Goal: Task Accomplishment & Management: Manage account settings

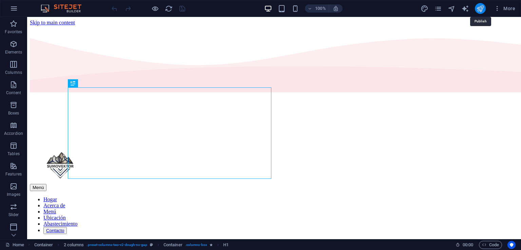
click at [482, 6] on icon "publish" at bounding box center [481, 9] width 8 height 8
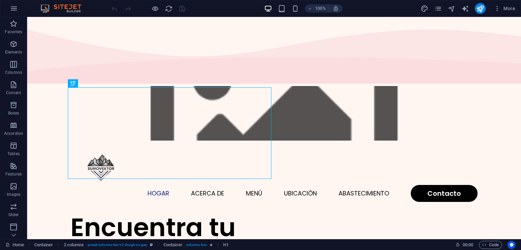
click at [199, 86] on figure at bounding box center [274, 113] width 494 height 55
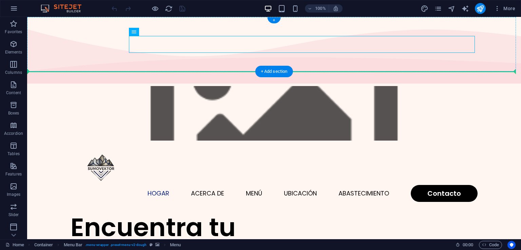
drag, startPoint x: 165, startPoint y: 44, endPoint x: 170, endPoint y: 56, distance: 13.1
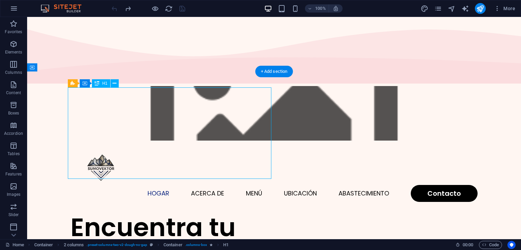
drag, startPoint x: 144, startPoint y: 112, endPoint x: 126, endPoint y: 116, distance: 18.4
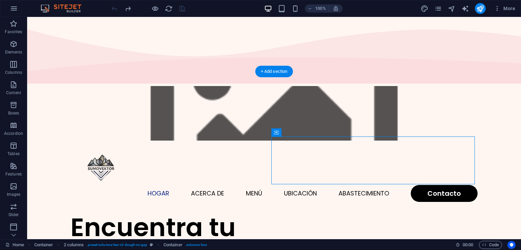
drag, startPoint x: 324, startPoint y: 156, endPoint x: 330, endPoint y: 130, distance: 27.2
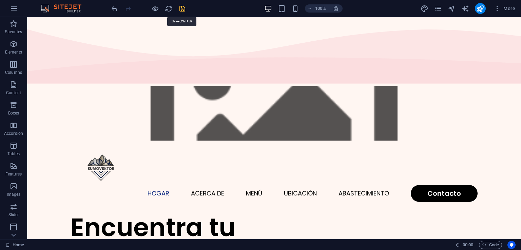
click at [184, 6] on icon "save" at bounding box center [183, 9] width 8 height 8
click at [509, 7] on span "More" at bounding box center [504, 8] width 21 height 7
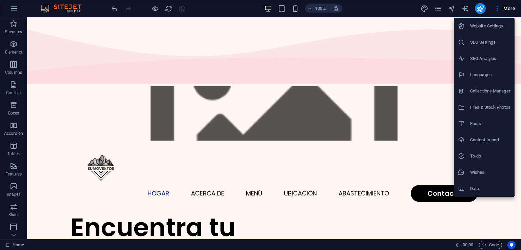
click at [478, 10] on div at bounding box center [260, 125] width 521 height 250
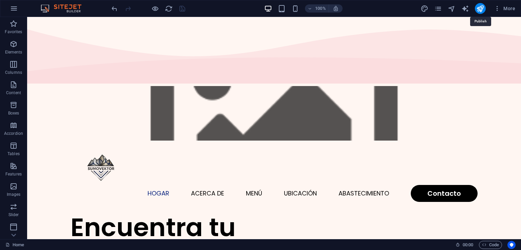
click at [478, 10] on icon "publish" at bounding box center [481, 9] width 8 height 8
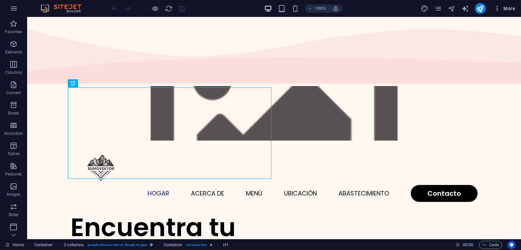
click at [504, 8] on span "More" at bounding box center [504, 8] width 21 height 7
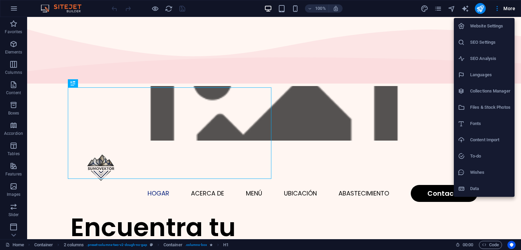
click at [476, 185] on h6 "Data" at bounding box center [490, 189] width 40 height 8
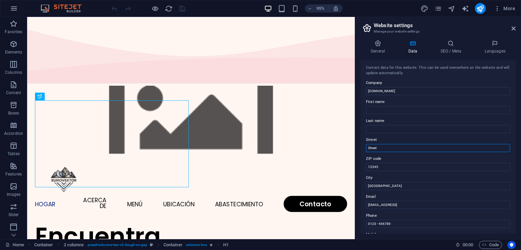
drag, startPoint x: 515, startPoint y: 98, endPoint x: 396, endPoint y: 152, distance: 129.7
click at [396, 152] on input "Street" at bounding box center [438, 148] width 144 height 8
click at [378, 44] on icon at bounding box center [378, 43] width 35 height 7
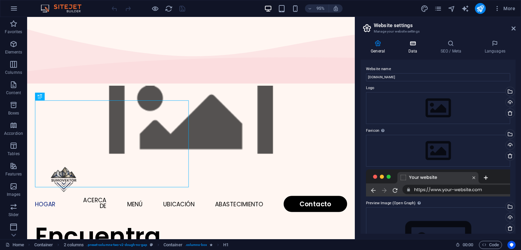
click at [410, 47] on h4 "Data" at bounding box center [414, 47] width 32 height 14
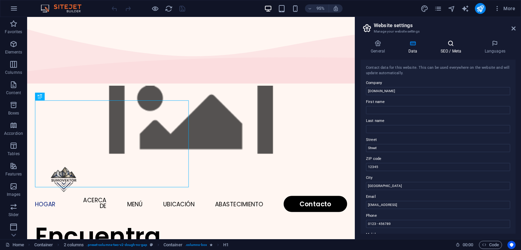
click at [459, 43] on icon at bounding box center [450, 43] width 41 height 7
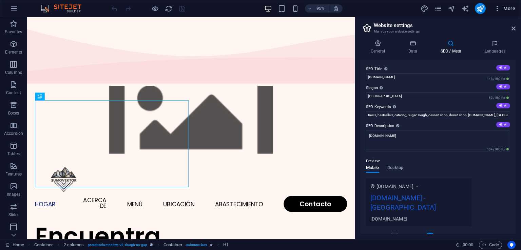
click at [498, 10] on icon "button" at bounding box center [497, 8] width 7 height 7
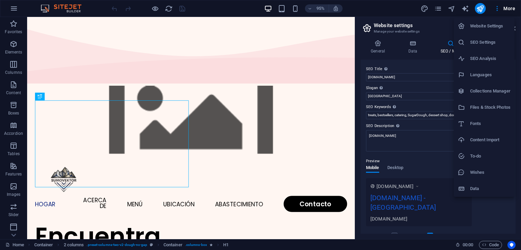
click at [481, 175] on h6 "Wishes" at bounding box center [490, 173] width 40 height 8
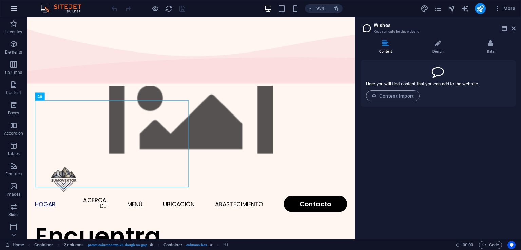
click at [10, 11] on button "button" at bounding box center [14, 8] width 16 height 16
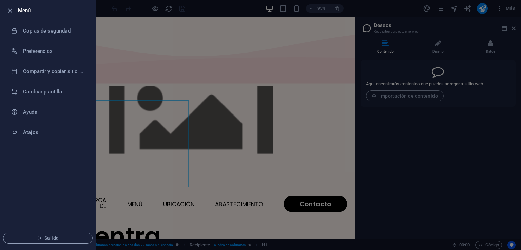
click at [65, 175] on ul "Menú Copias de seguridad Preferencias Compartir y copiar sitio web Cambiar plan…" at bounding box center [47, 125] width 95 height 250
click at [48, 55] on h6 "Preferencias" at bounding box center [54, 51] width 63 height 8
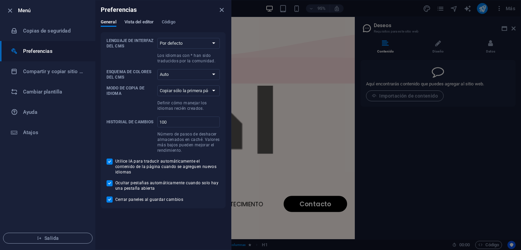
click at [148, 20] on font "Vista del editor" at bounding box center [140, 21] width 30 height 5
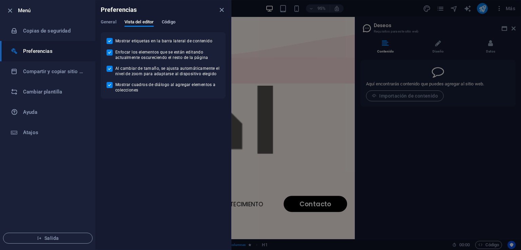
click at [167, 22] on font "Código" at bounding box center [169, 21] width 14 height 5
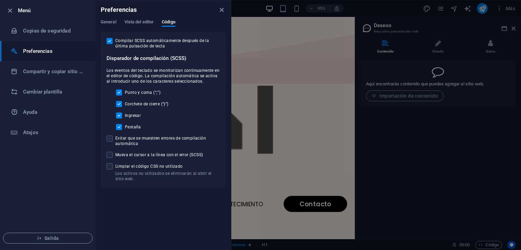
click at [111, 139] on span at bounding box center [110, 139] width 6 height 6
click at [111, 139] on input "Evitar que se muestren errores de compilación automática" at bounding box center [111, 139] width 9 height 6
checkbox input "true"
click at [110, 168] on span at bounding box center [110, 167] width 6 height 6
click at [110, 168] on input "Los activos no utilizados se eliminarán al abrir el sitio web. Limpiar el códig…" at bounding box center [111, 167] width 9 height 6
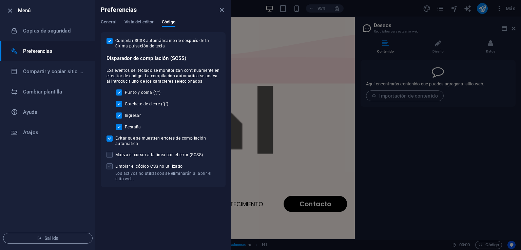
checkbox input "true"
click at [54, 74] on font "Compartir y copiar sitio web" at bounding box center [56, 72] width 66 height 6
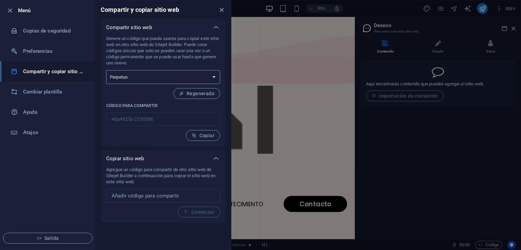
click at [185, 81] on select "Una sola vez Perpetuo" at bounding box center [163, 77] width 114 height 14
click at [181, 80] on select "Una sola vez Perpetuo" at bounding box center [163, 77] width 114 height 14
click at [169, 195] on input "text" at bounding box center [163, 196] width 114 height 14
click at [53, 129] on h6 "Atajos" at bounding box center [54, 133] width 63 height 8
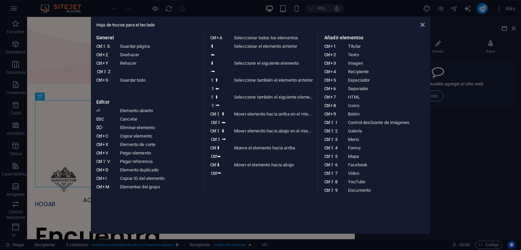
click at [58, 81] on aside "Hoja de trucos para el teclado General Ctrl ⇧ S Guardar página Ctrl Z Deshacer …" at bounding box center [260, 125] width 521 height 250
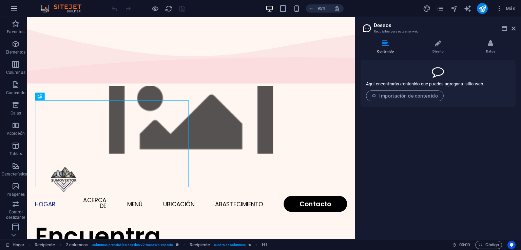
click at [21, 8] on button "button" at bounding box center [14, 8] width 16 height 16
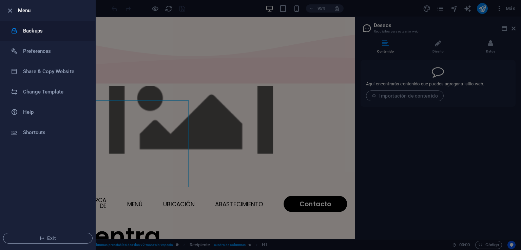
click at [43, 32] on h6 "Backups" at bounding box center [54, 31] width 63 height 8
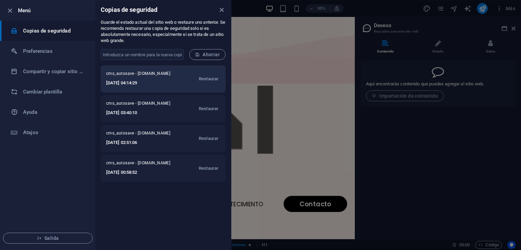
drag, startPoint x: 160, startPoint y: 87, endPoint x: 149, endPoint y: 87, distance: 10.5
click at [149, 87] on h6 "[DATE] 04:14:29" at bounding box center [141, 83] width 71 height 8
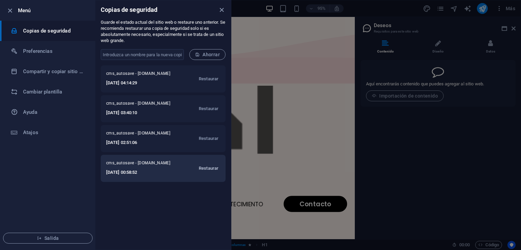
click at [208, 168] on font "Restaurar" at bounding box center [209, 168] width 20 height 5
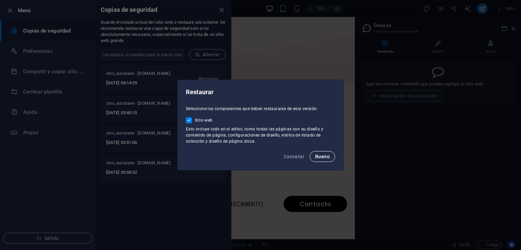
click at [329, 157] on font "Bueno" at bounding box center [322, 156] width 15 height 5
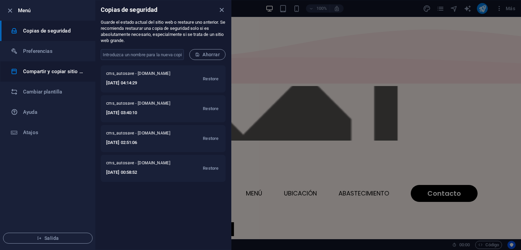
click at [67, 76] on li "Compartir y copiar sitio web" at bounding box center [47, 71] width 95 height 20
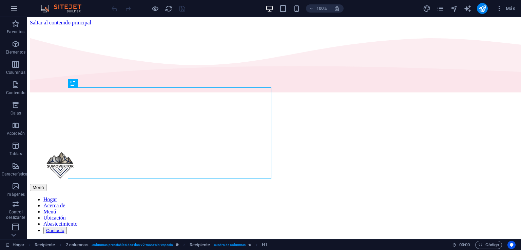
click at [10, 10] on icon "button" at bounding box center [14, 8] width 8 height 8
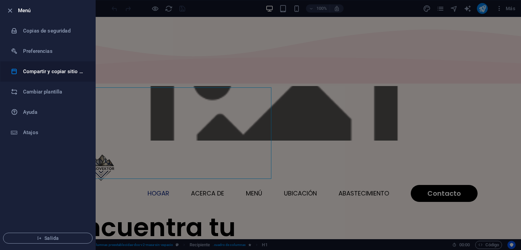
click at [57, 77] on li "Compartir y copiar sitio web" at bounding box center [47, 71] width 95 height 20
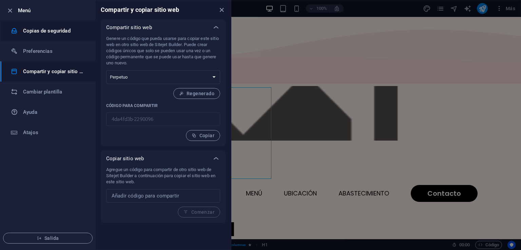
click at [60, 34] on h6 "Copias de seguridad" at bounding box center [54, 31] width 63 height 8
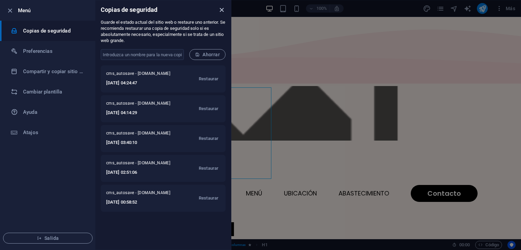
click at [222, 10] on icon "cerca" at bounding box center [222, 10] width 8 height 8
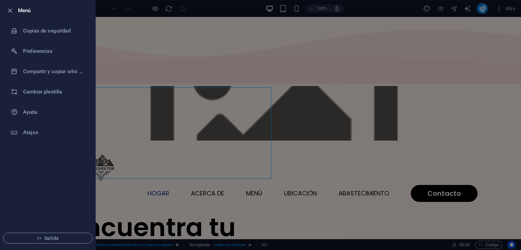
click at [246, 28] on div at bounding box center [260, 125] width 521 height 250
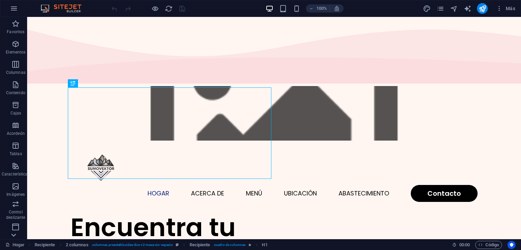
click at [13, 237] on icon at bounding box center [13, 235] width 5 height 3
click at [482, 5] on icon "publicar" at bounding box center [483, 9] width 8 height 8
